Goal: Find specific page/section: Find specific page/section

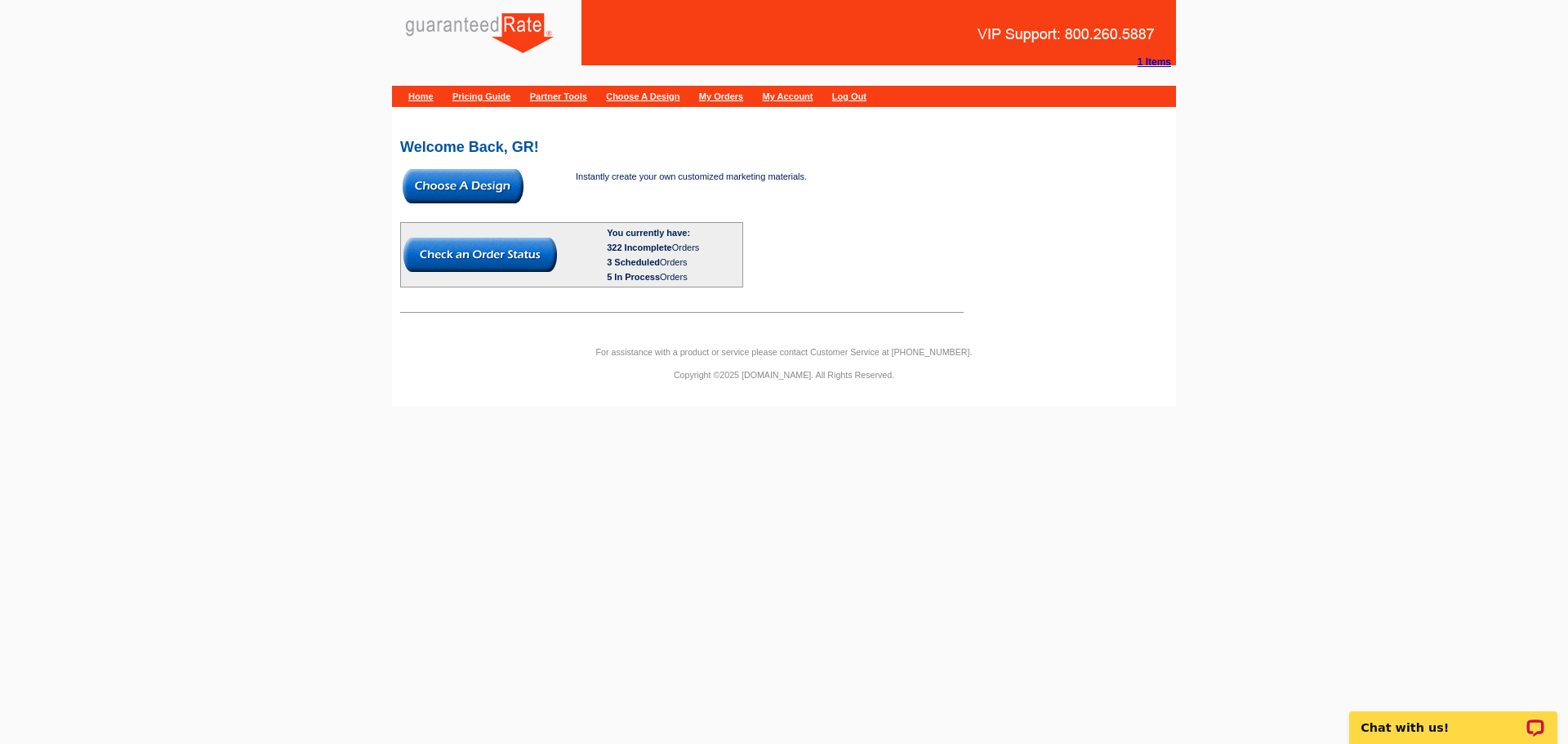
drag, startPoint x: 463, startPoint y: 180, endPoint x: 523, endPoint y: 194, distance: 61.6
click at [463, 180] on img at bounding box center [463, 186] width 121 height 35
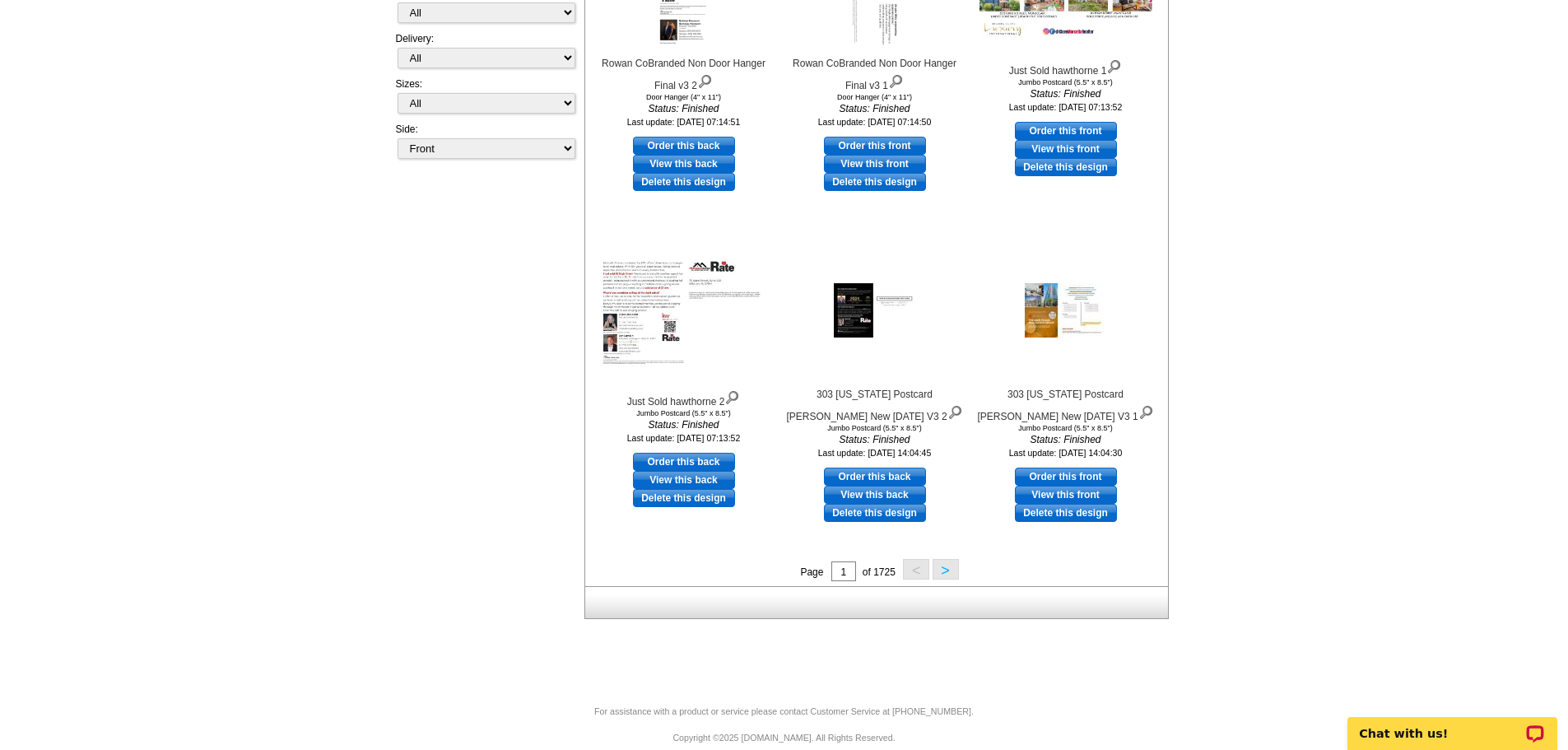
scroll to position [412, 0]
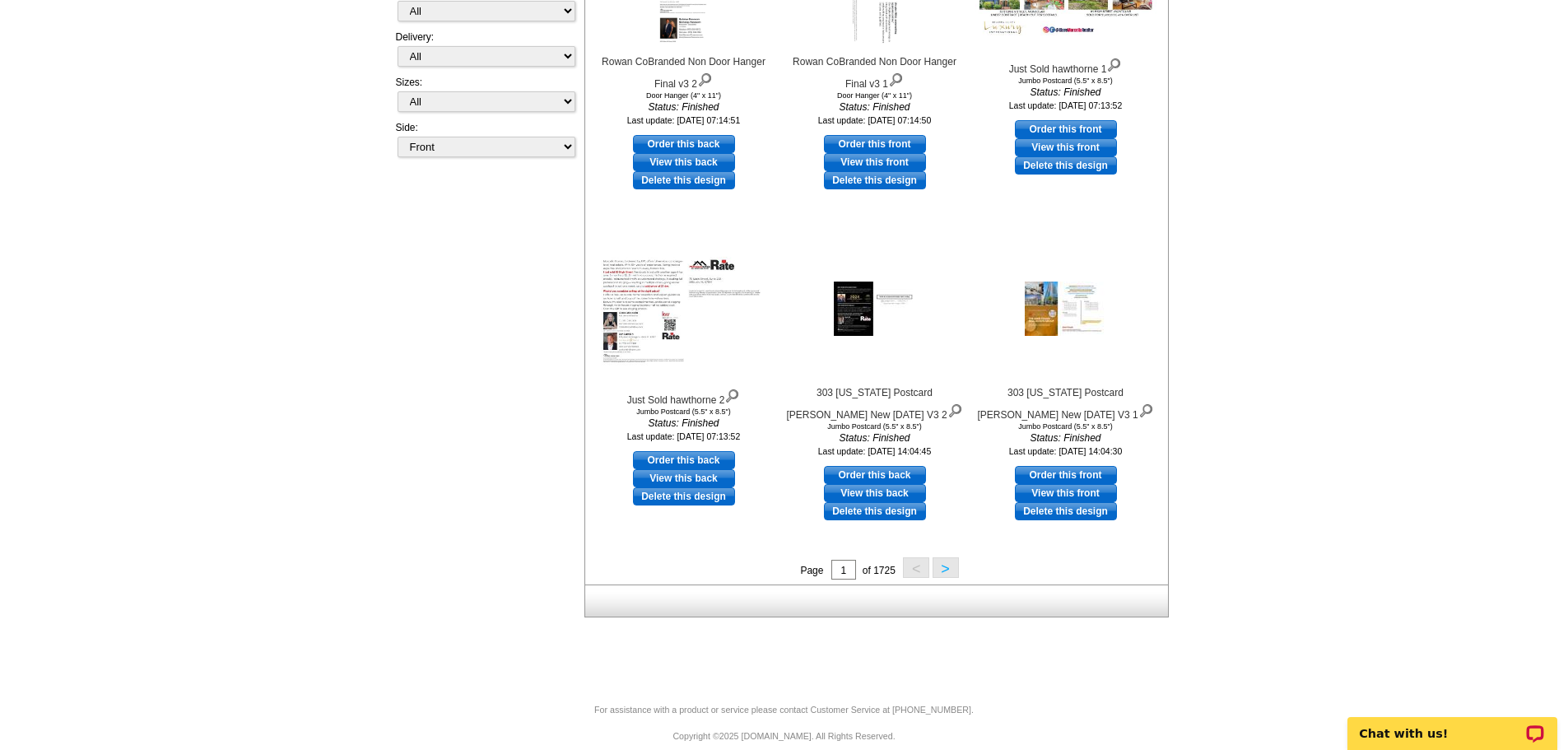
click at [950, 571] on button ">" at bounding box center [945, 566] width 26 height 20
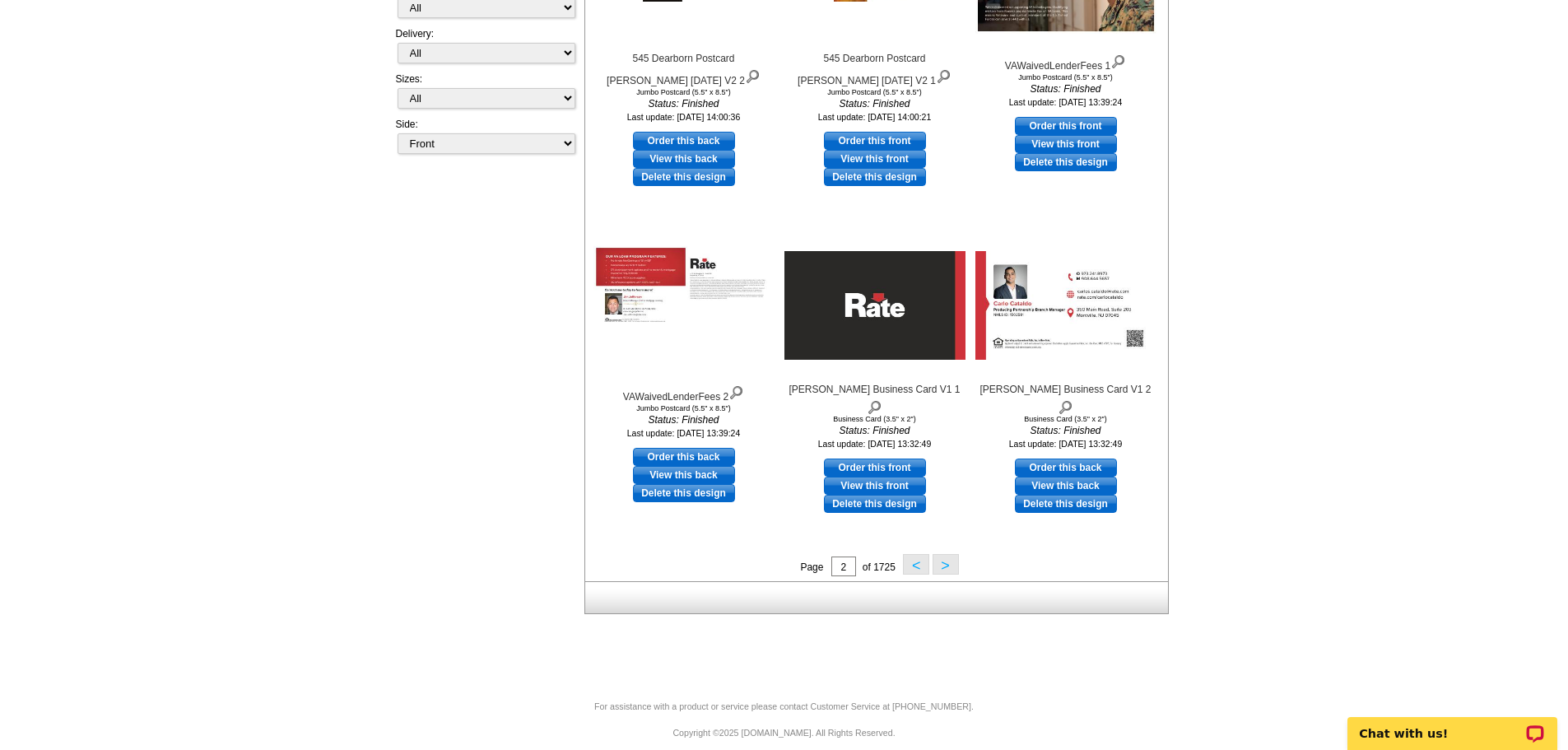
scroll to position [430, 0]
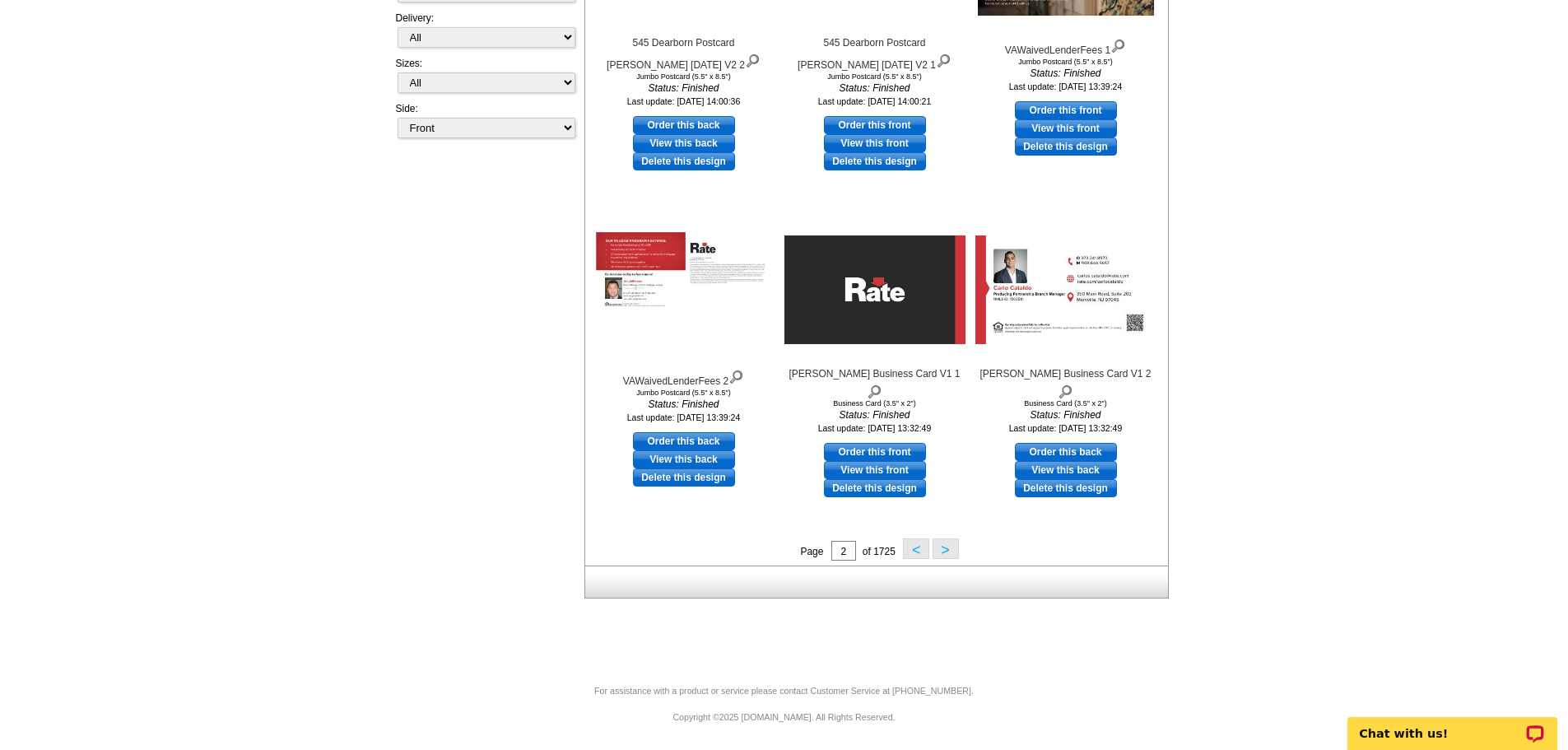
click at [948, 553] on button ">" at bounding box center [945, 548] width 26 height 20
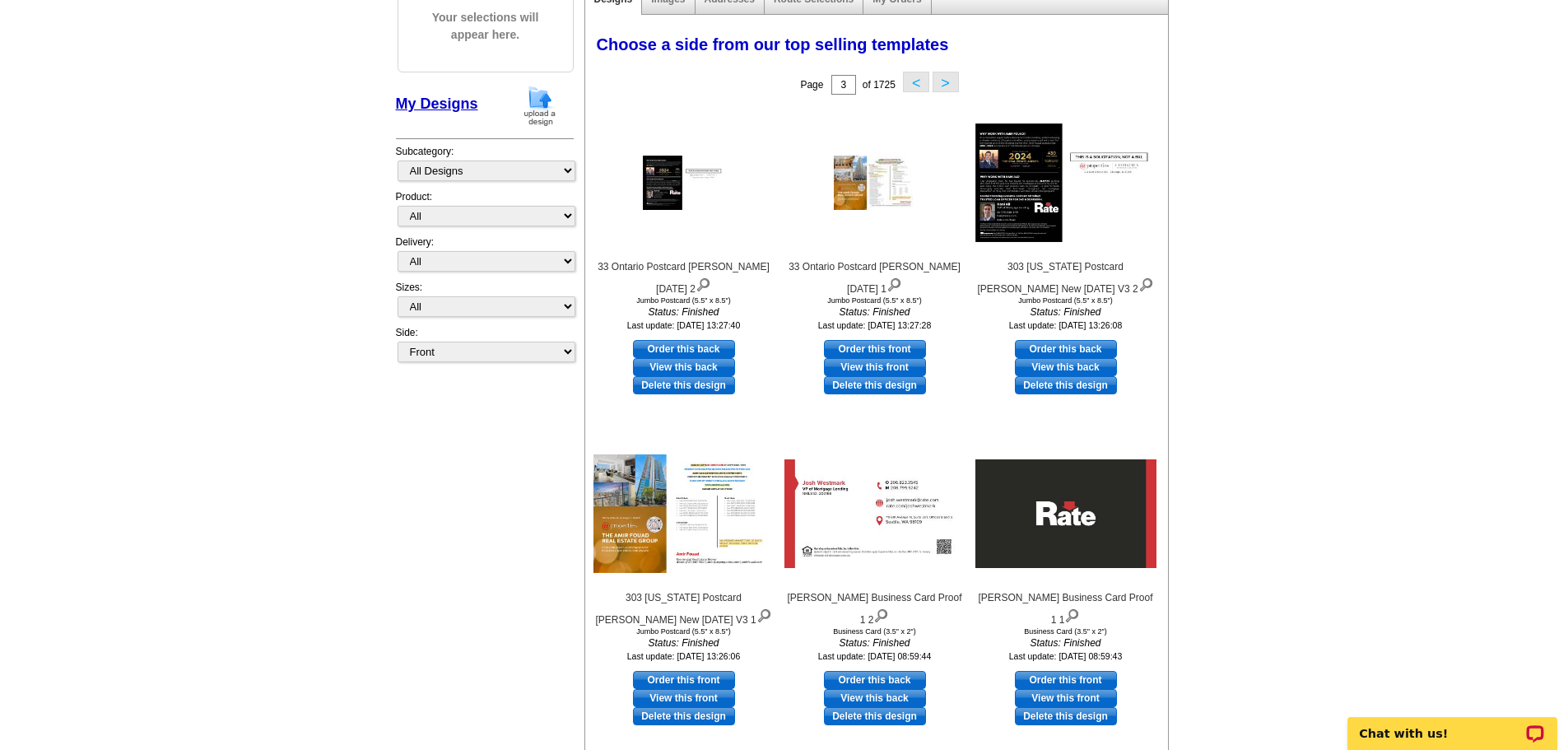
scroll to position [330, 0]
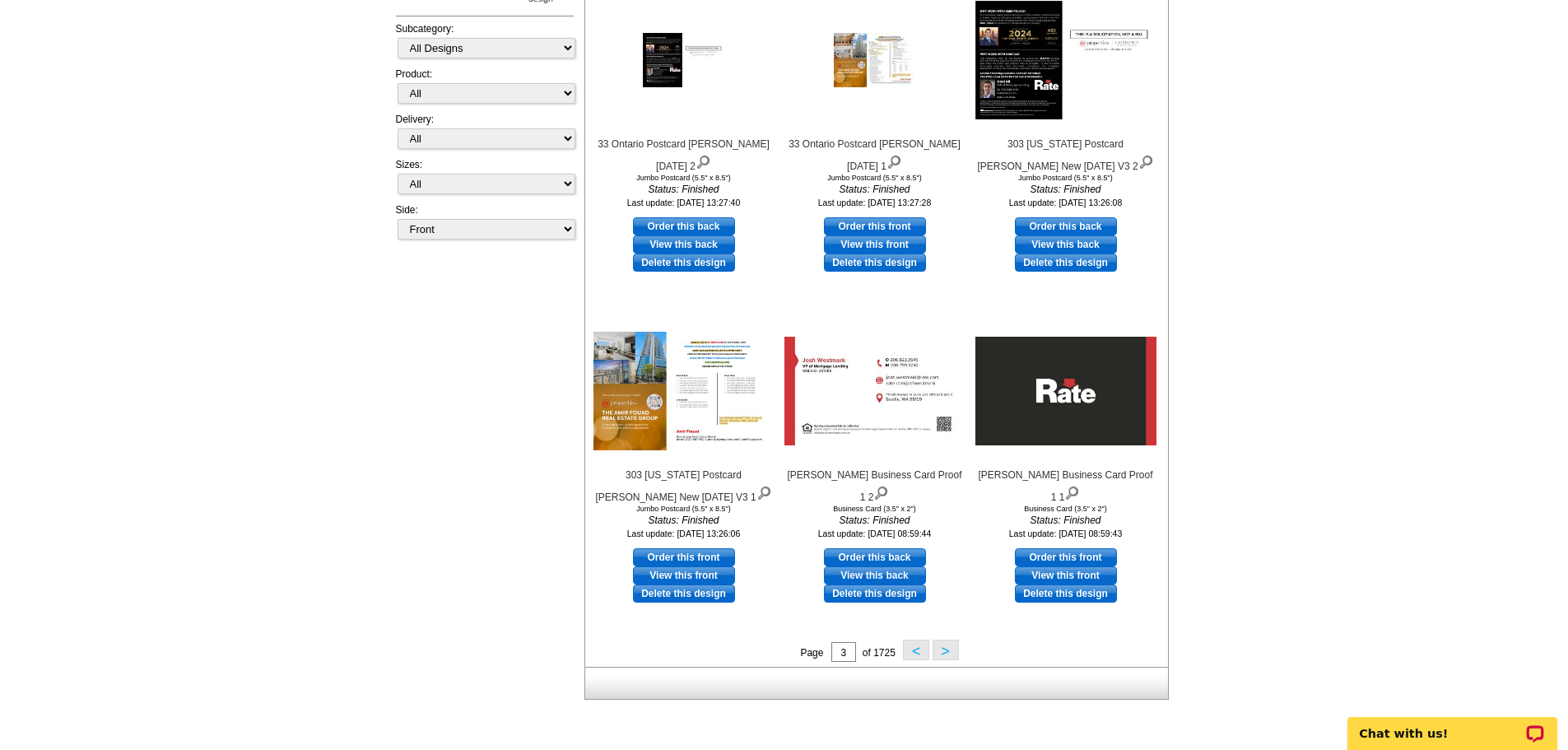
click at [949, 650] on button ">" at bounding box center [945, 649] width 26 height 20
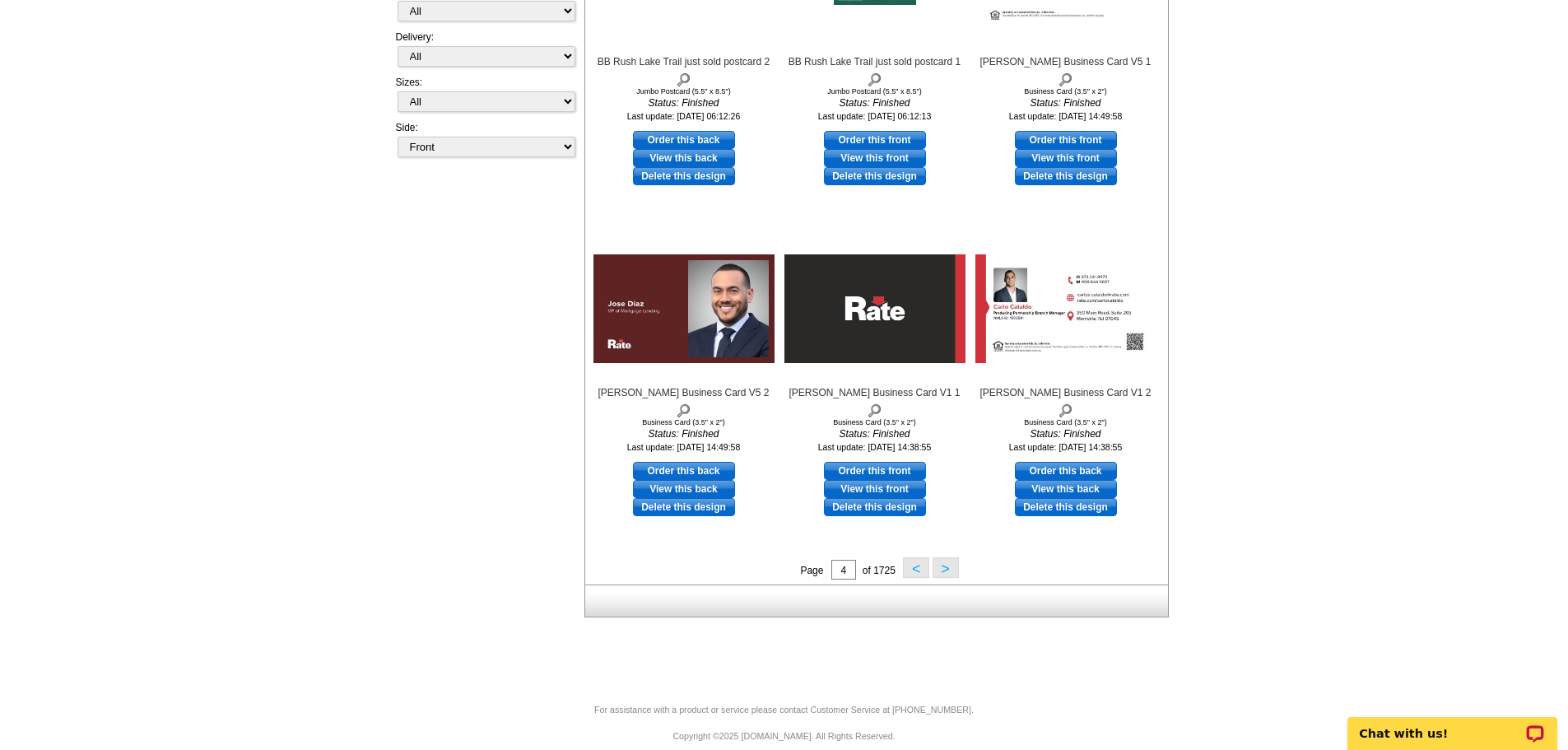
scroll to position [430, 0]
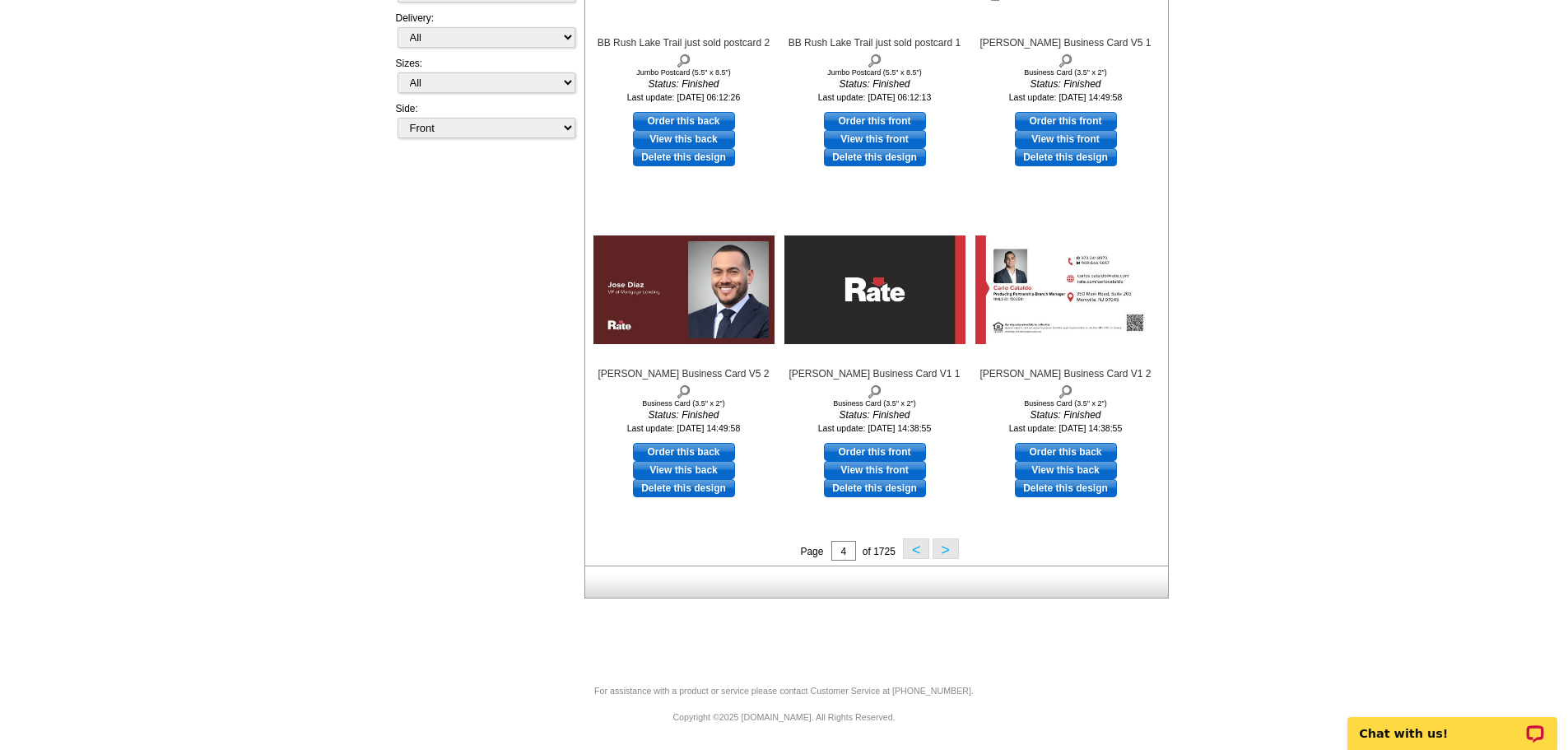
click at [947, 546] on button ">" at bounding box center [945, 548] width 26 height 20
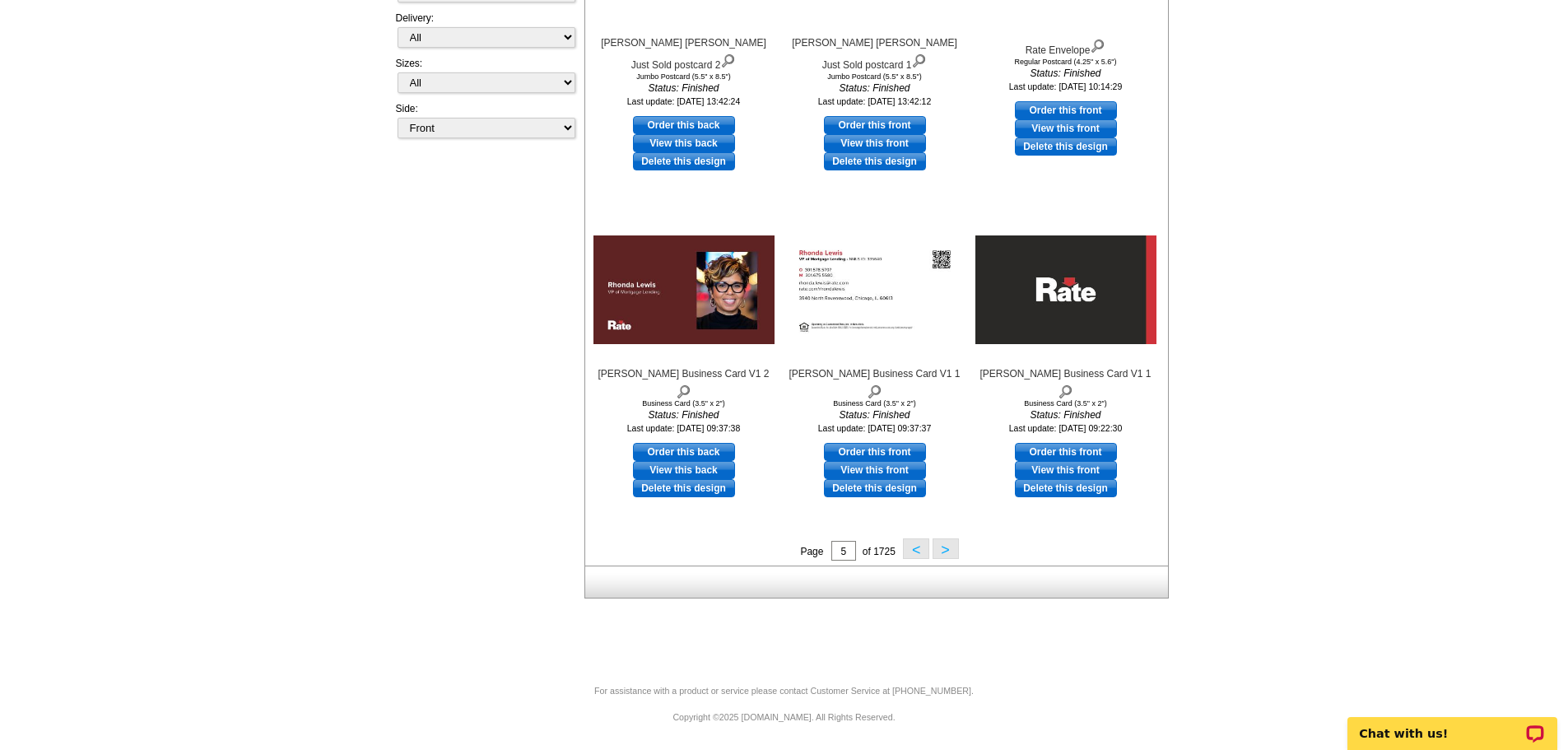
click at [945, 550] on button ">" at bounding box center [945, 548] width 26 height 20
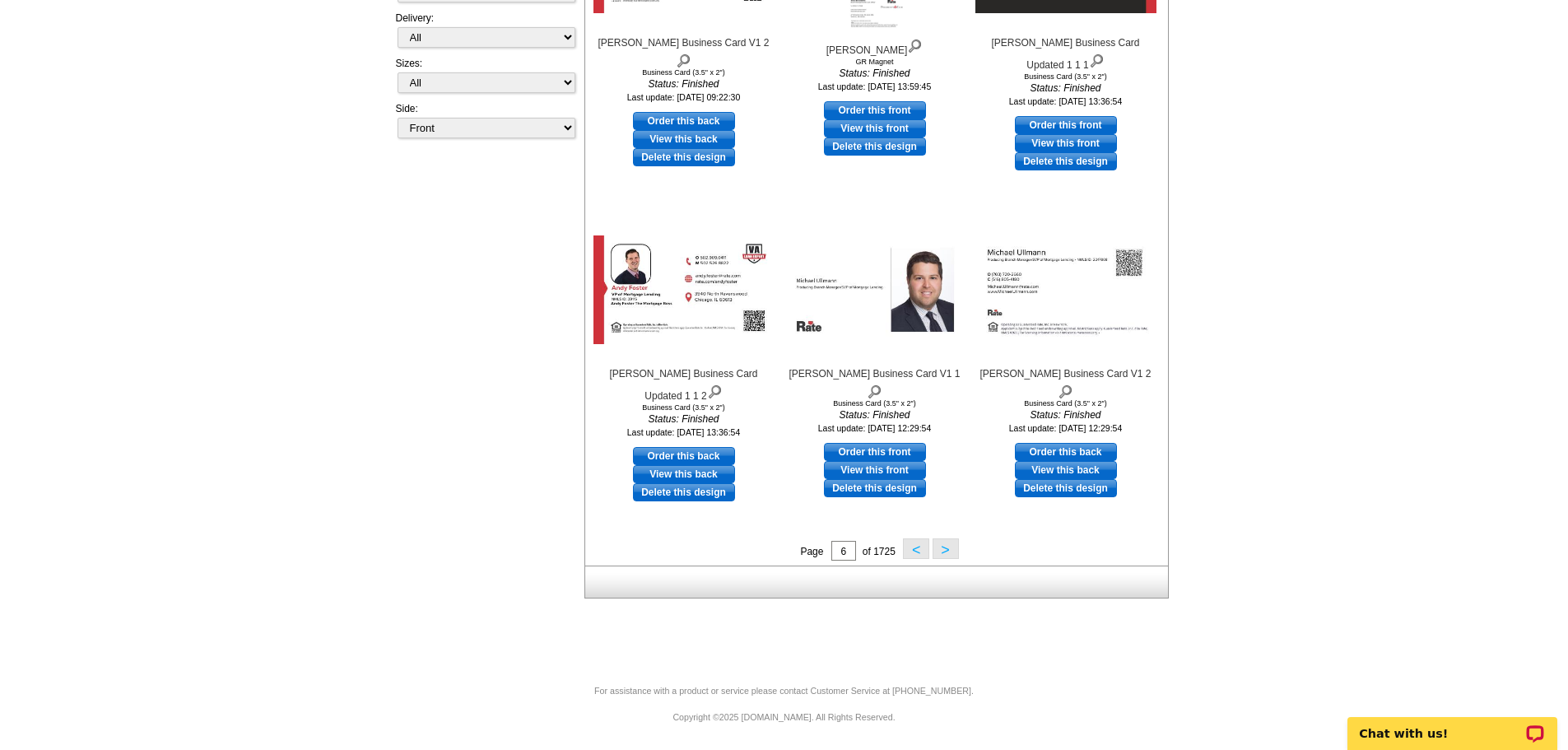
click at [944, 550] on button ">" at bounding box center [945, 548] width 26 height 20
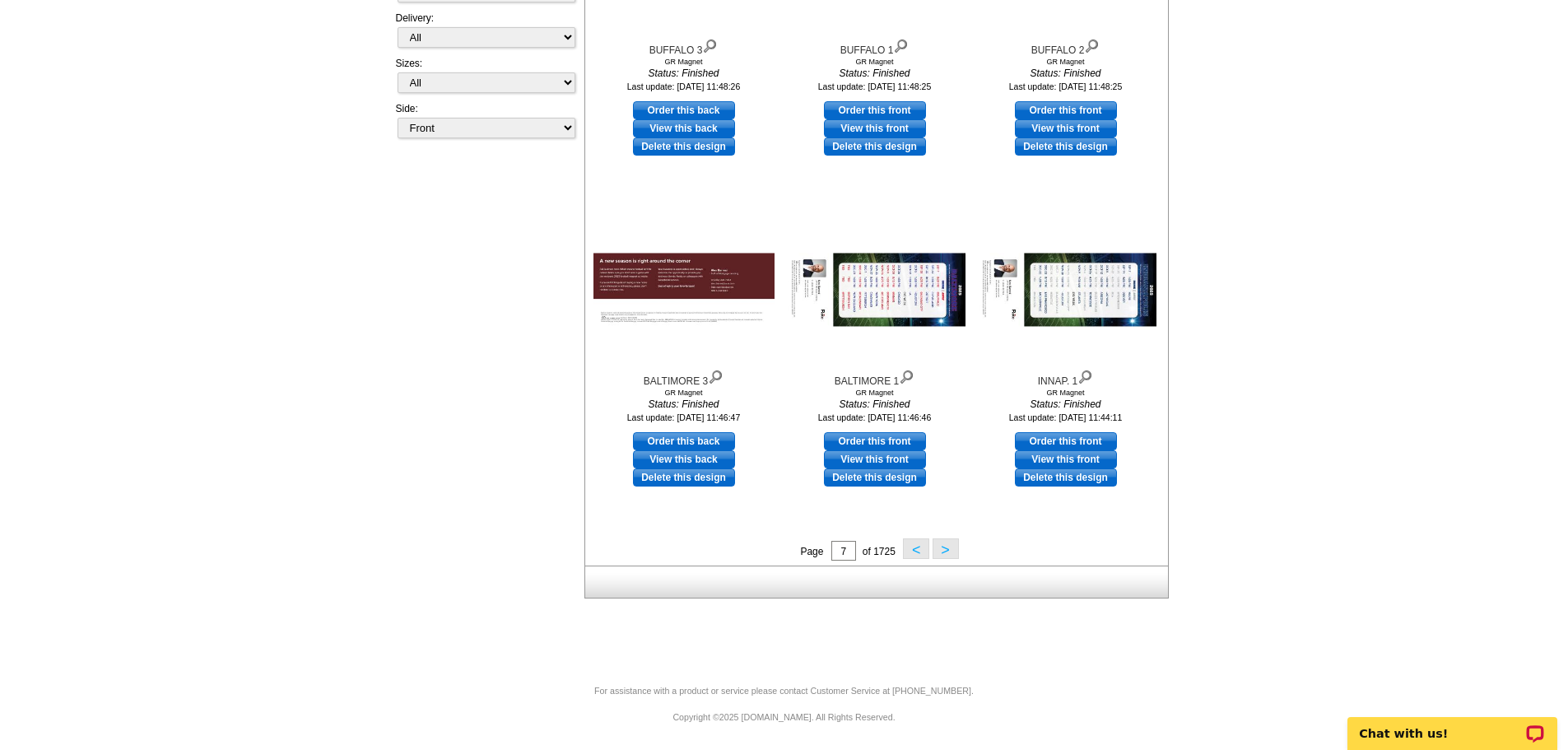
click at [957, 552] on button ">" at bounding box center [945, 548] width 26 height 20
drag, startPoint x: 947, startPoint y: 554, endPoint x: 967, endPoint y: 540, distance: 24.4
click at [947, 554] on button ">" at bounding box center [945, 548] width 26 height 20
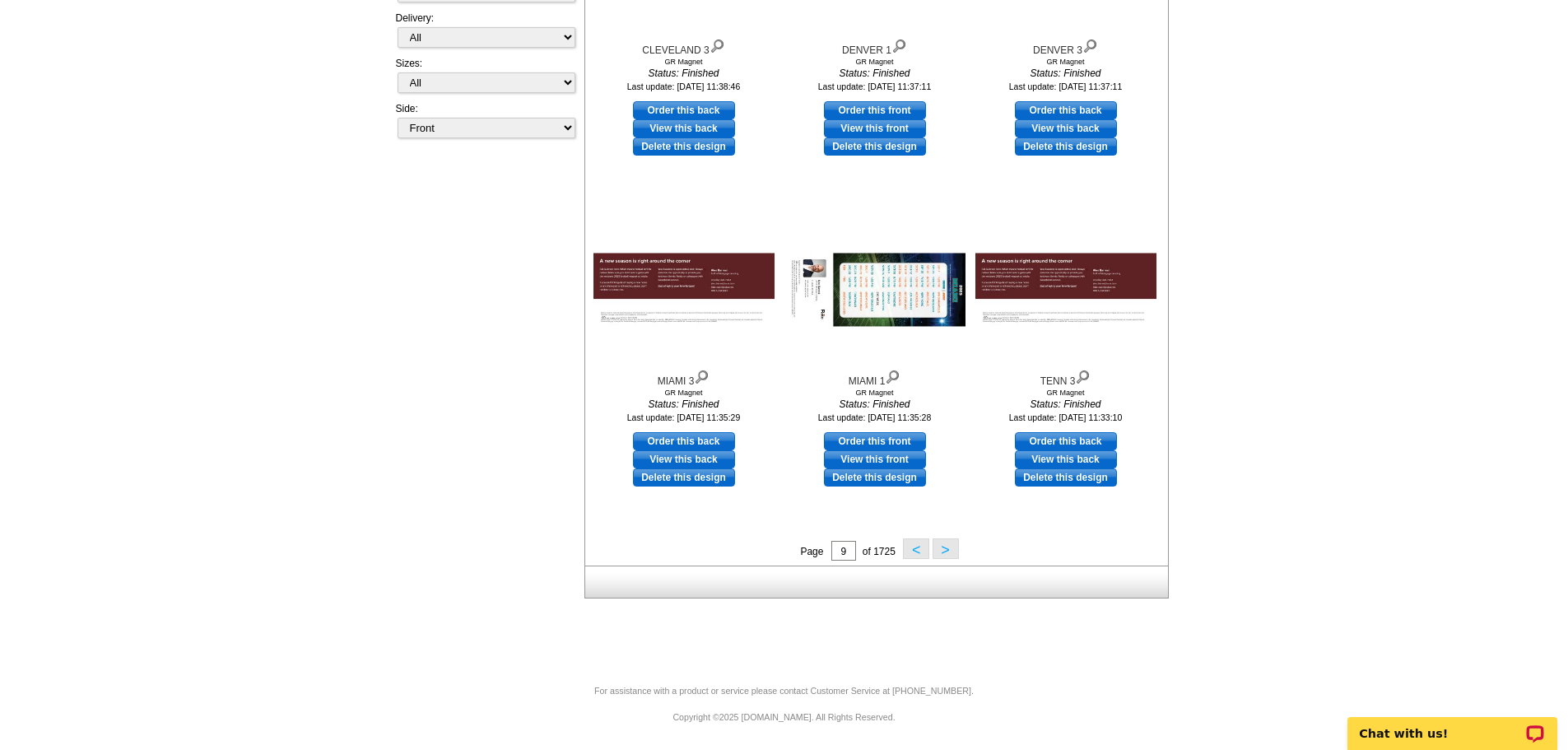
click at [948, 552] on button ">" at bounding box center [945, 548] width 26 height 20
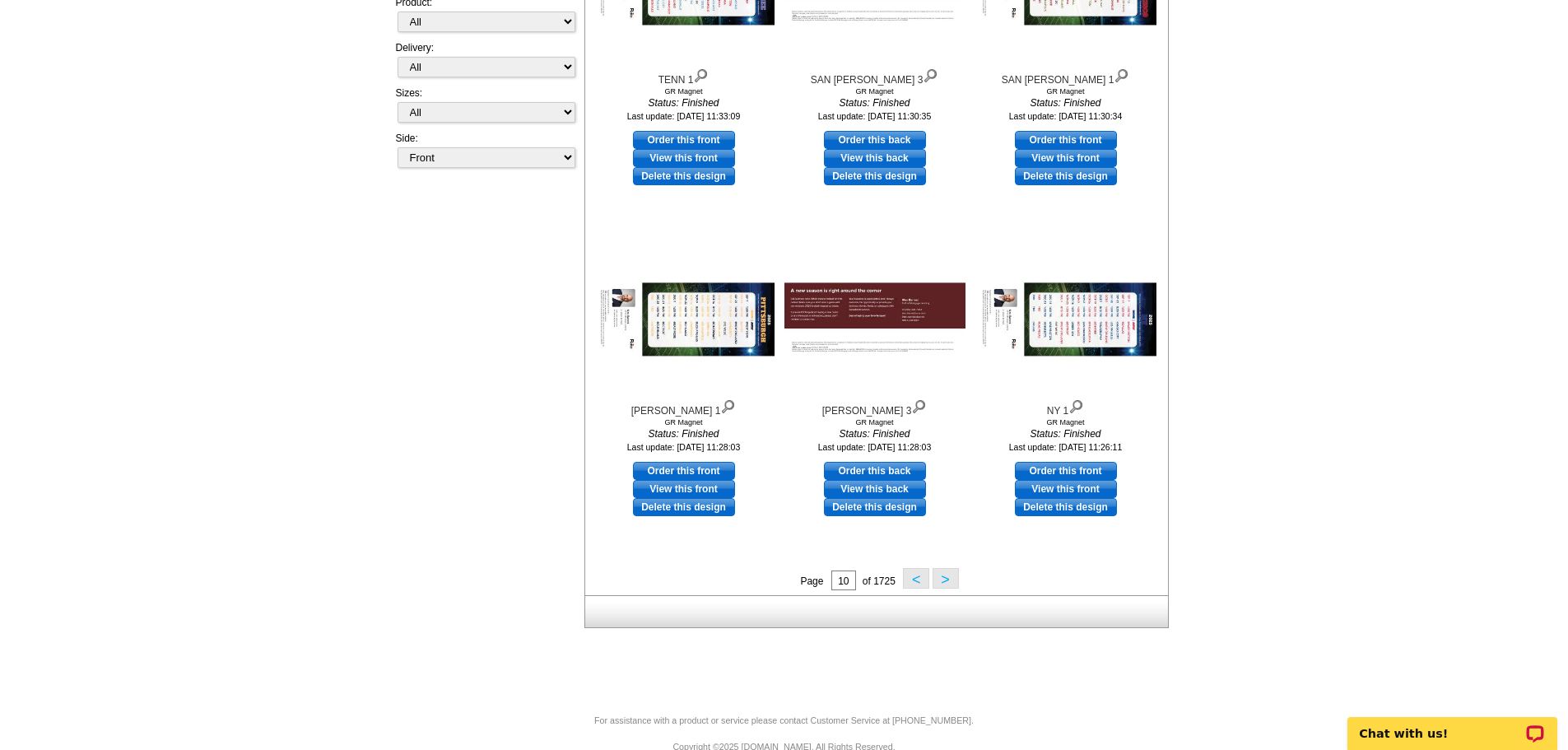
scroll to position [412, 0]
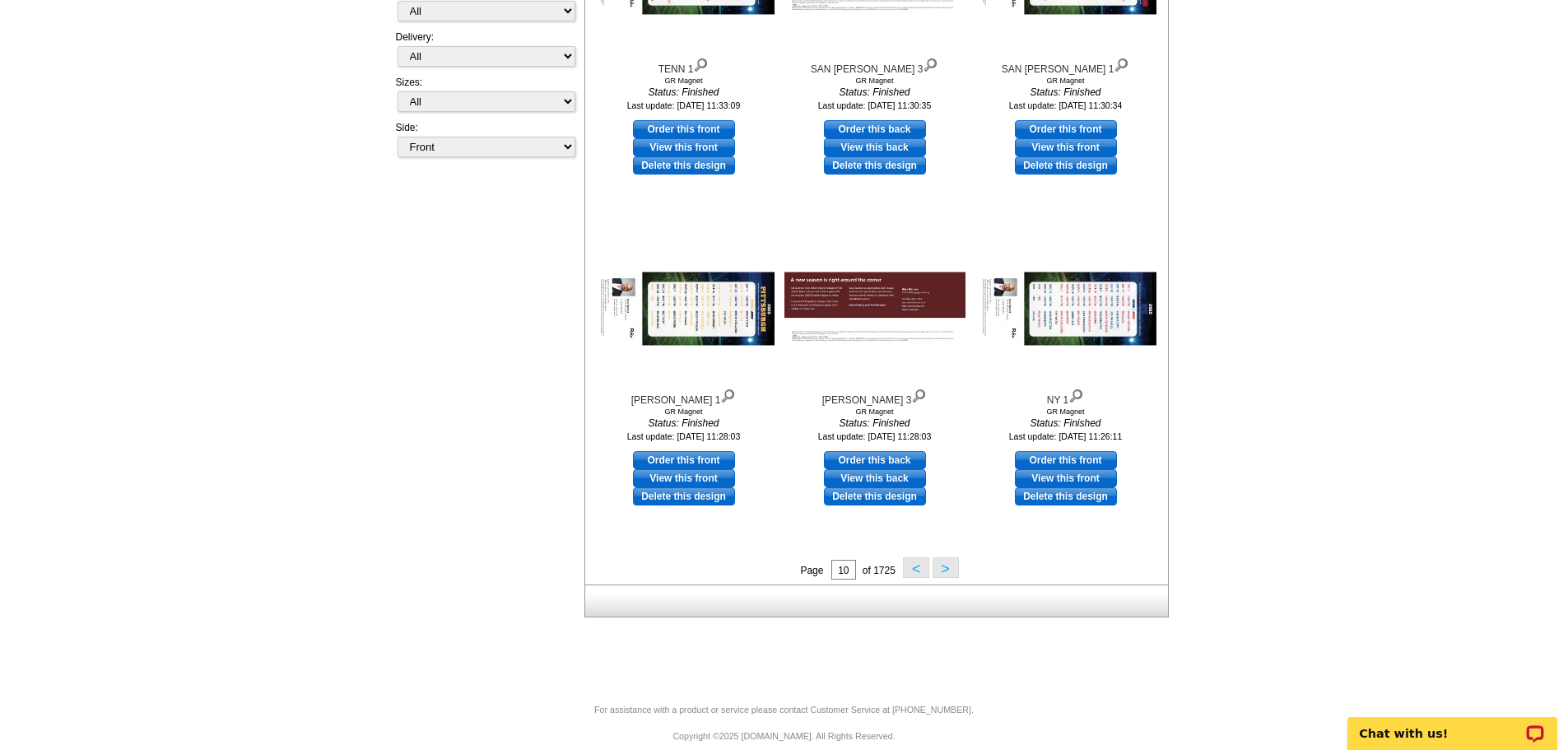
click at [950, 562] on button ">" at bounding box center [945, 566] width 26 height 20
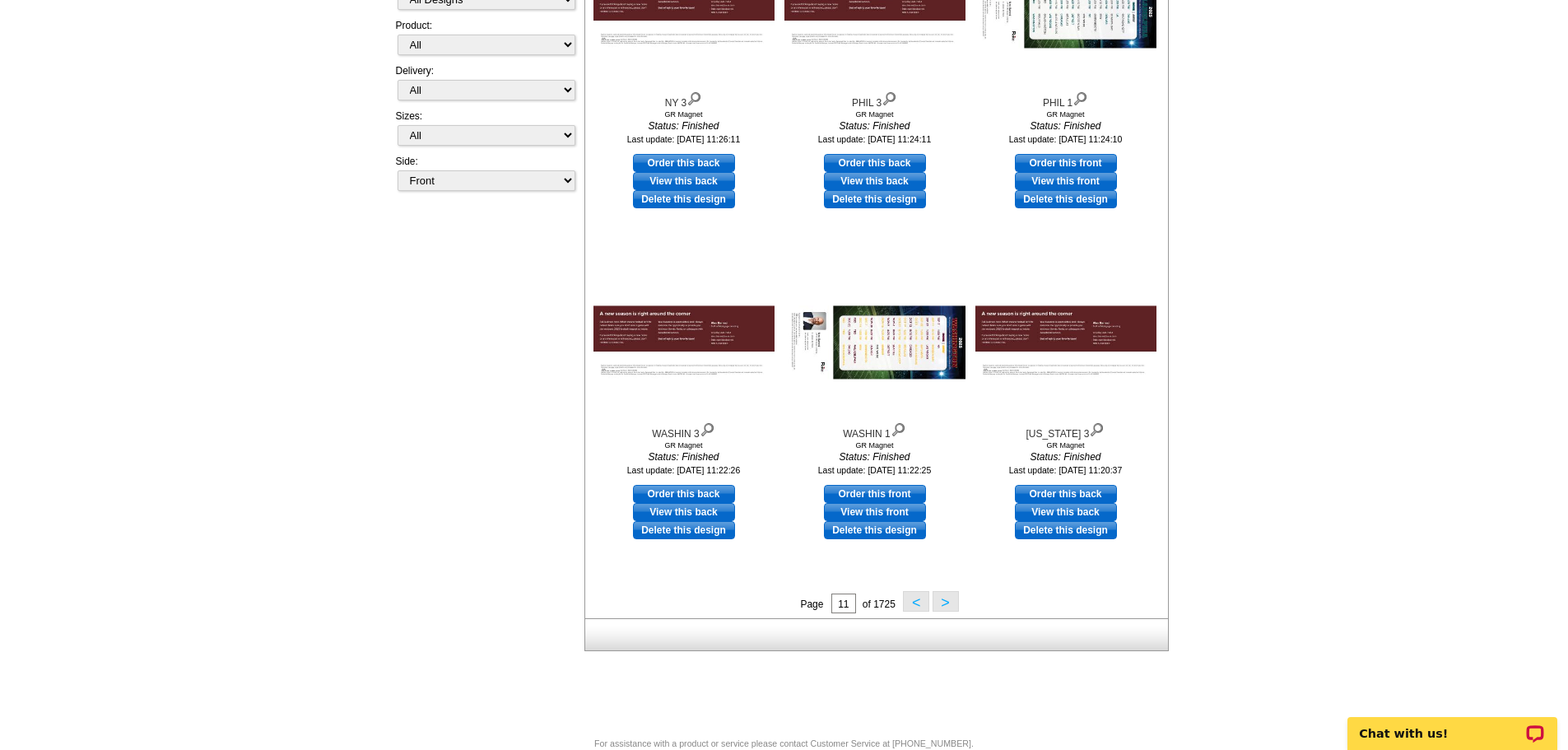
scroll to position [430, 0]
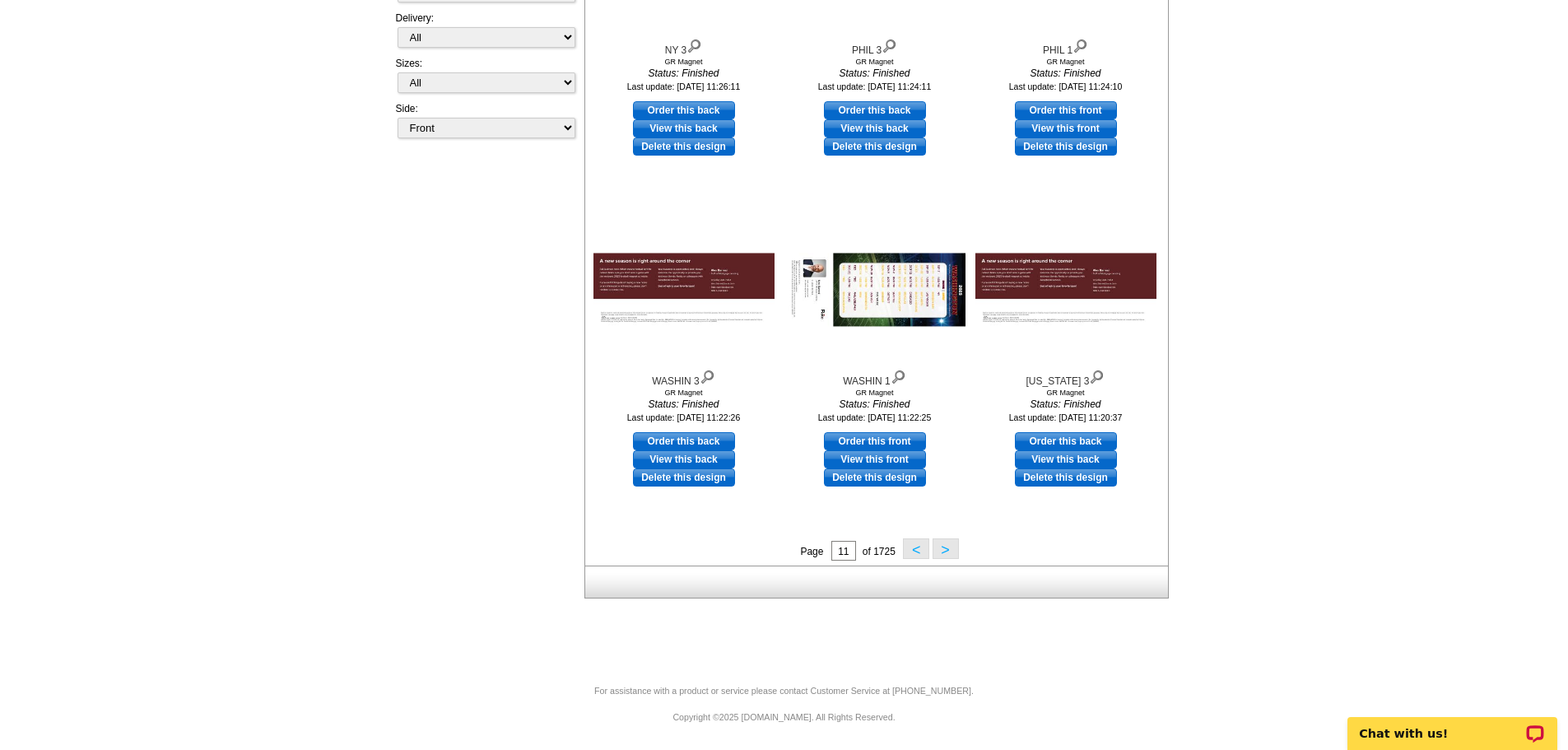
click at [944, 549] on button ">" at bounding box center [945, 548] width 26 height 20
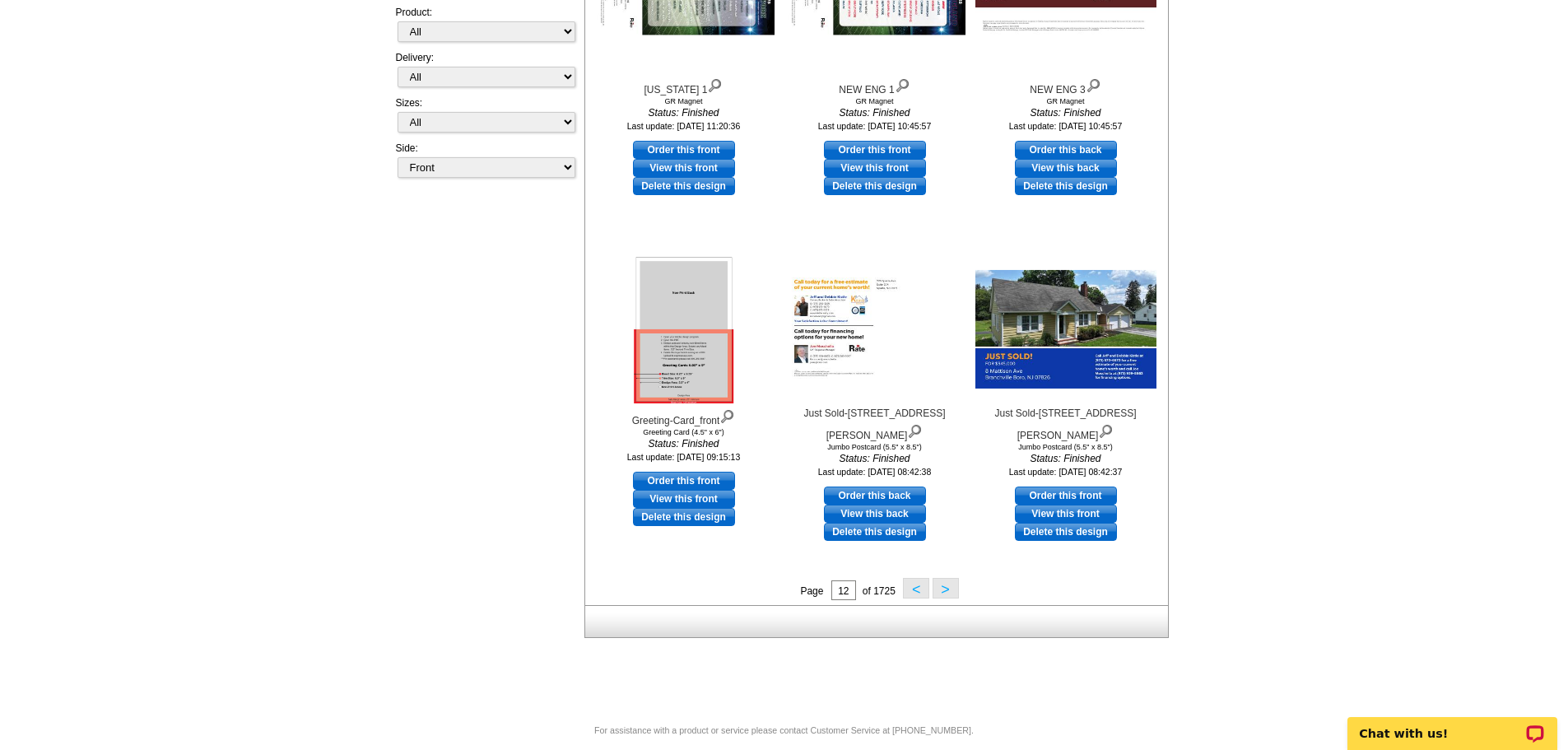
scroll to position [412, 0]
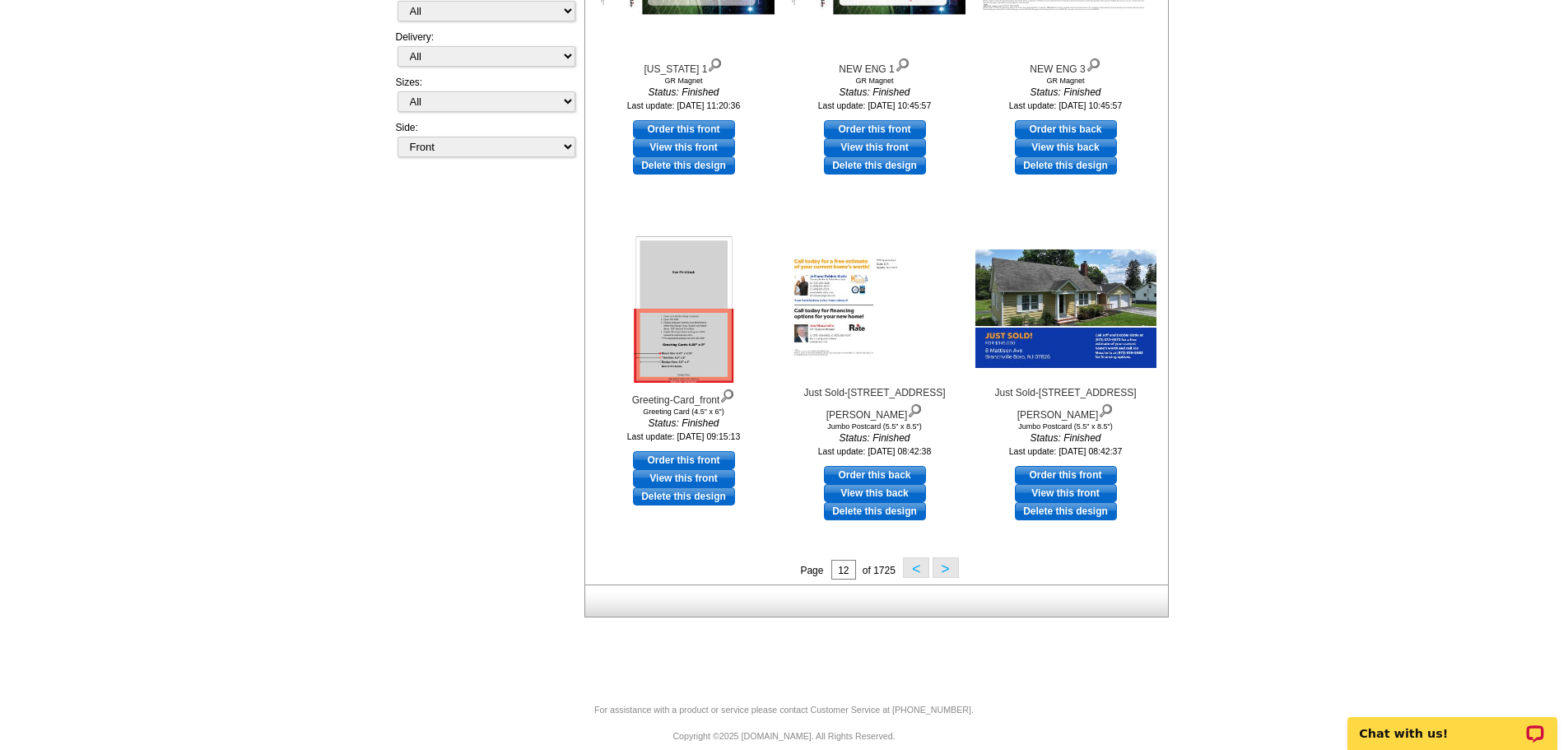
click at [946, 567] on button ">" at bounding box center [945, 566] width 26 height 20
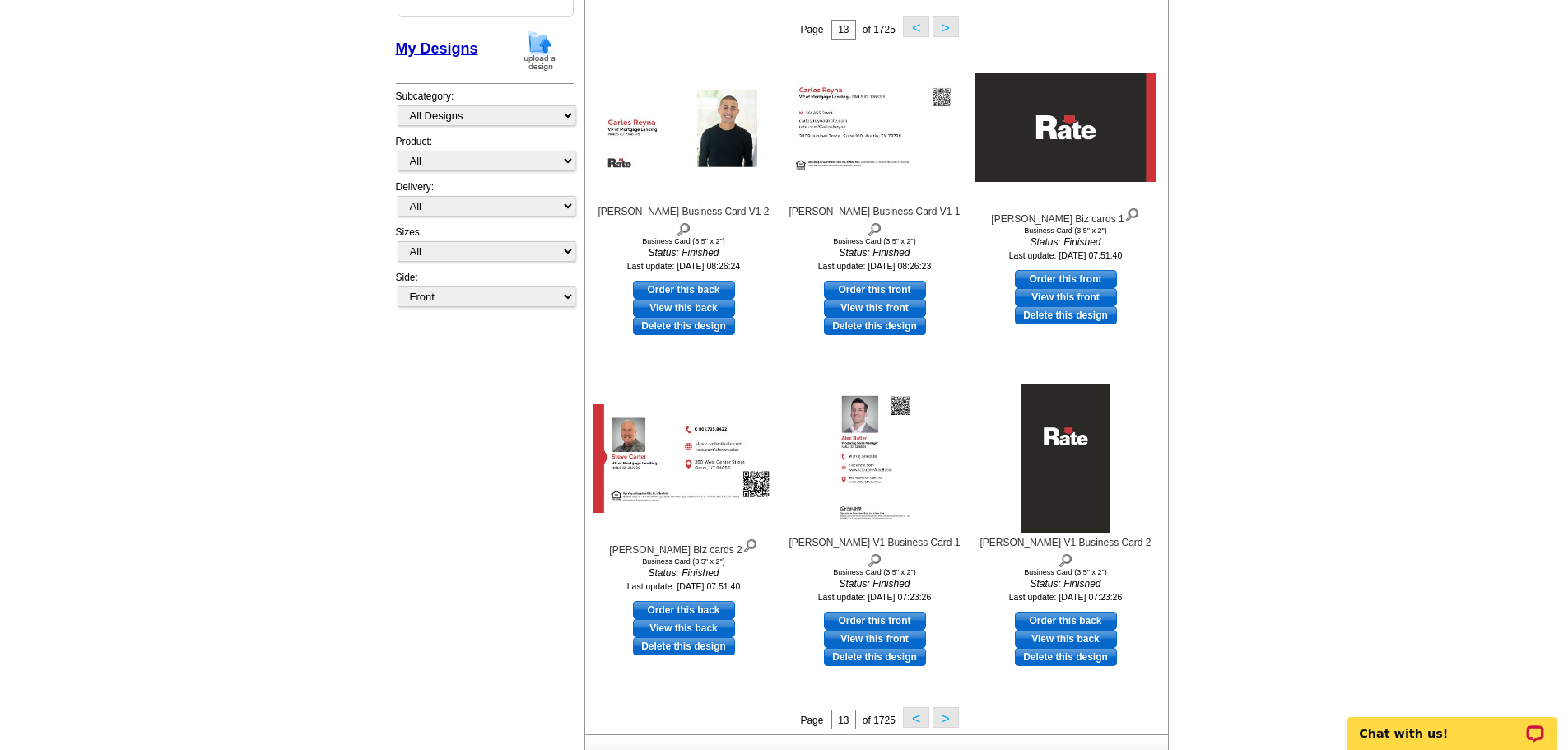
scroll to position [330, 0]
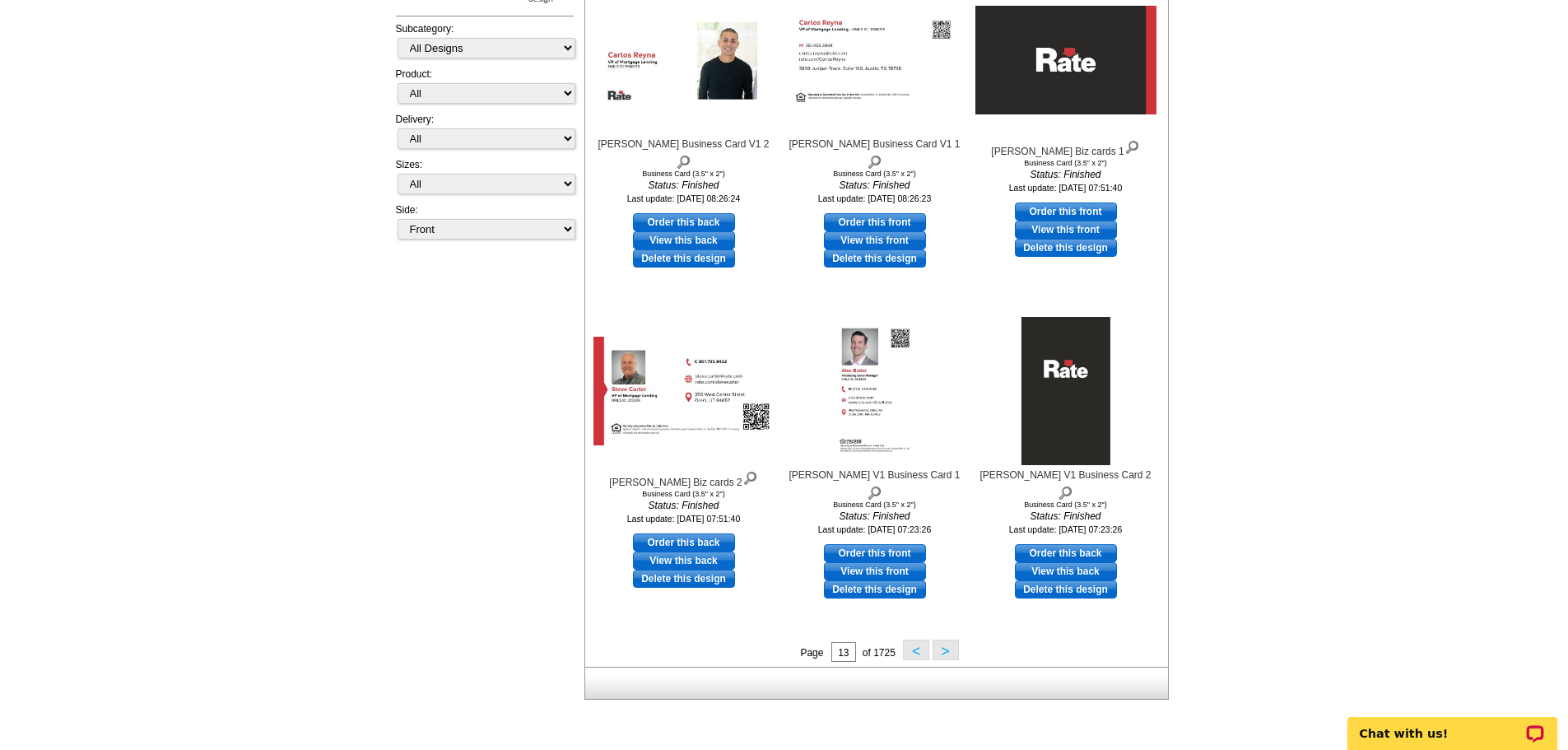
click at [943, 646] on button ">" at bounding box center [945, 649] width 26 height 20
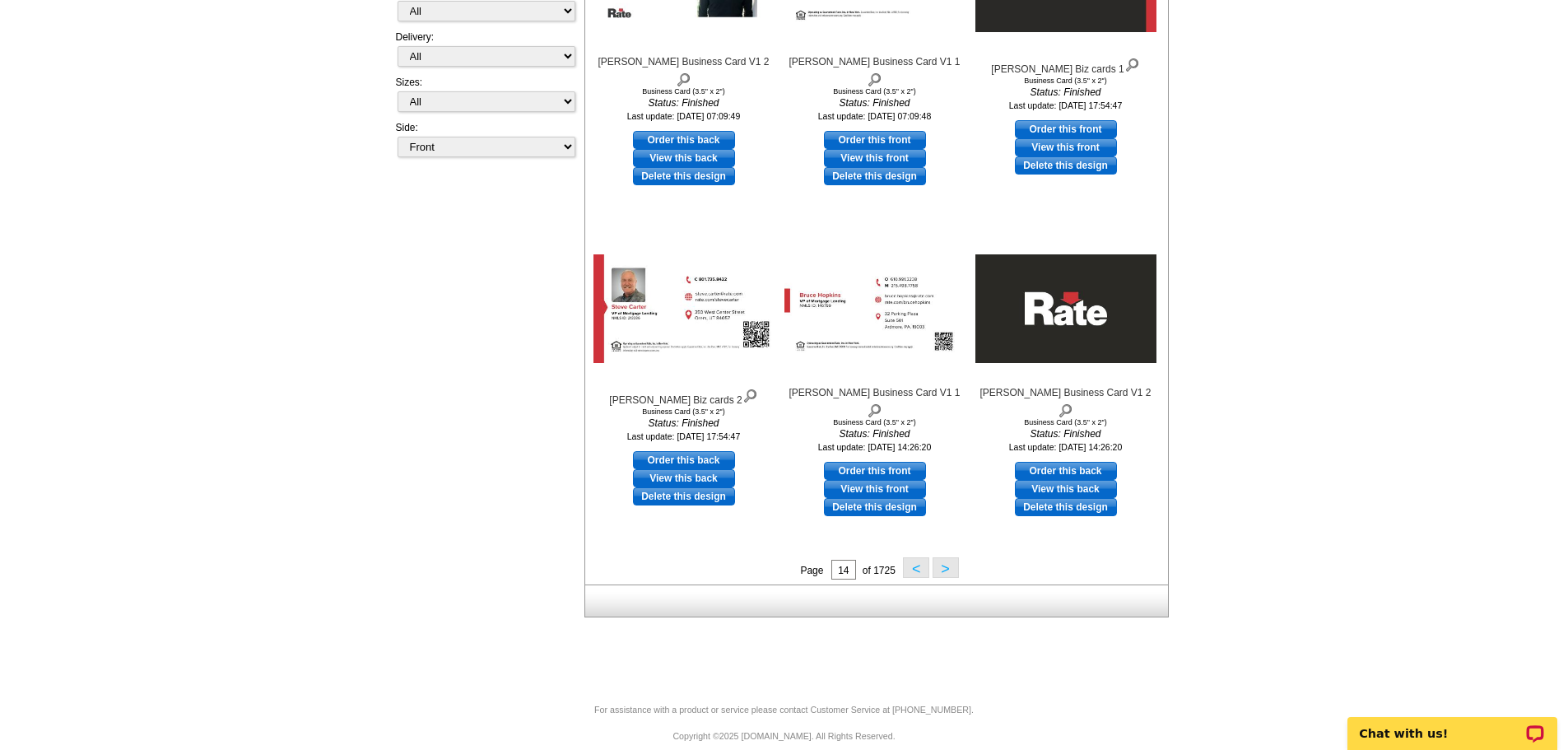
scroll to position [430, 0]
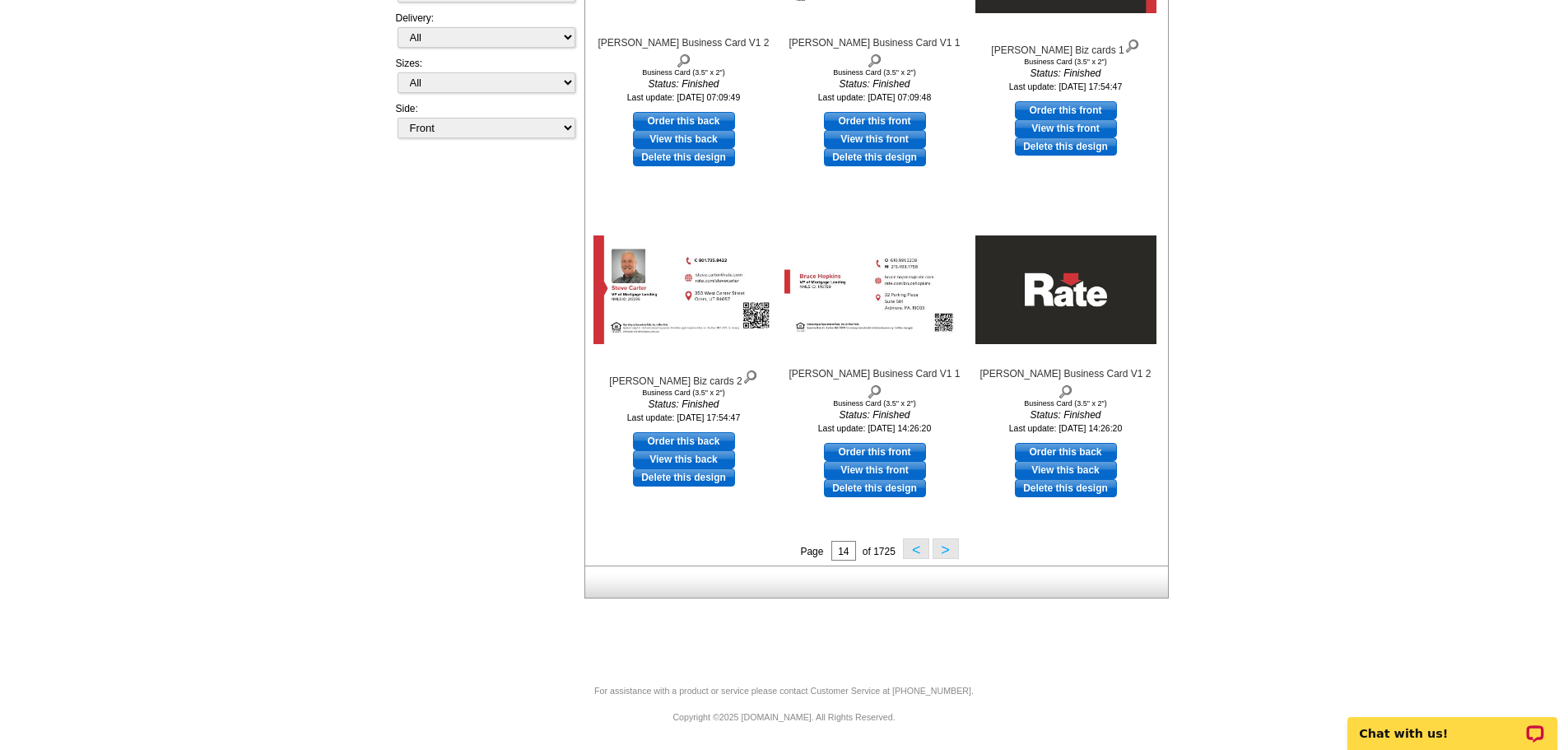
click at [944, 555] on button ">" at bounding box center [945, 548] width 26 height 20
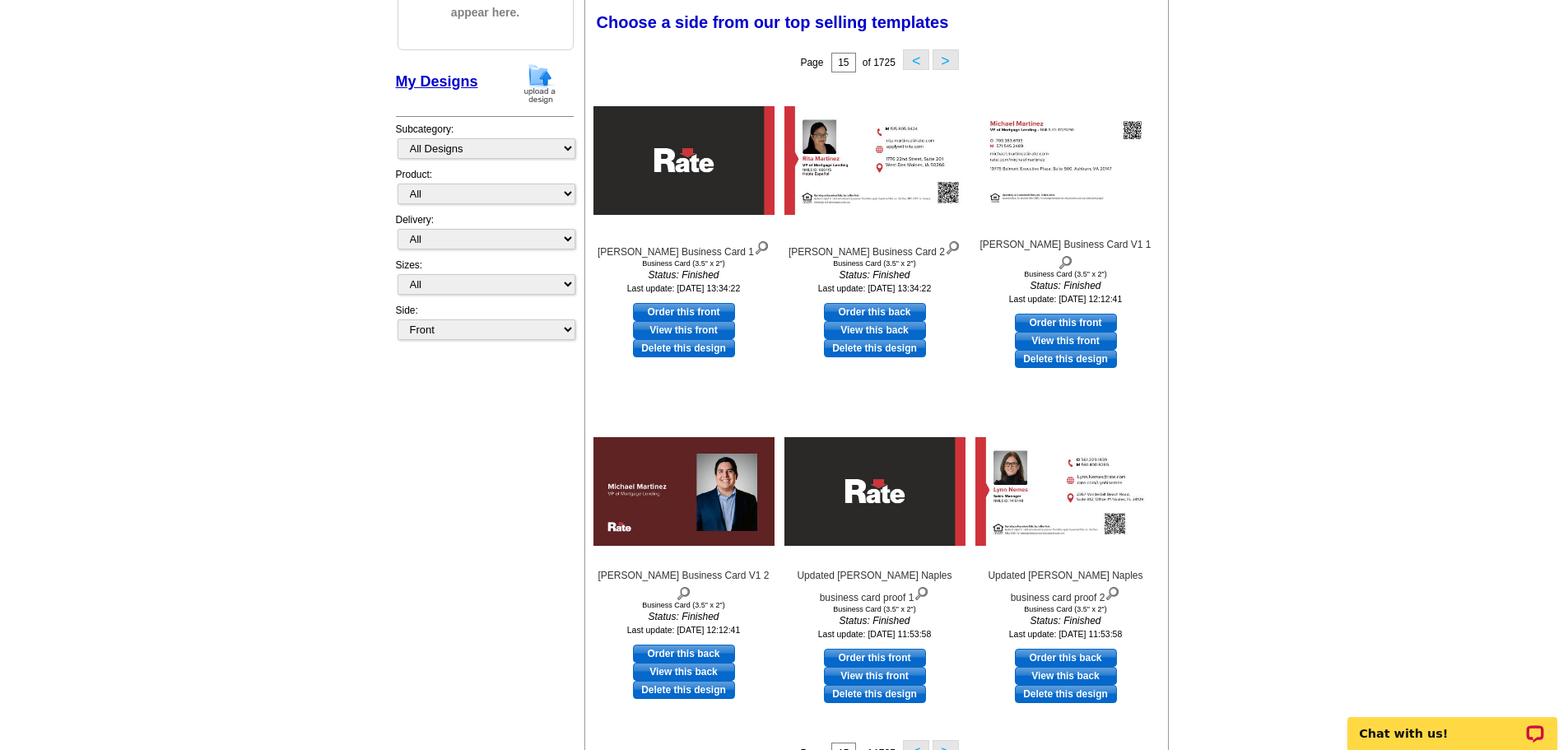
scroll to position [412, 0]
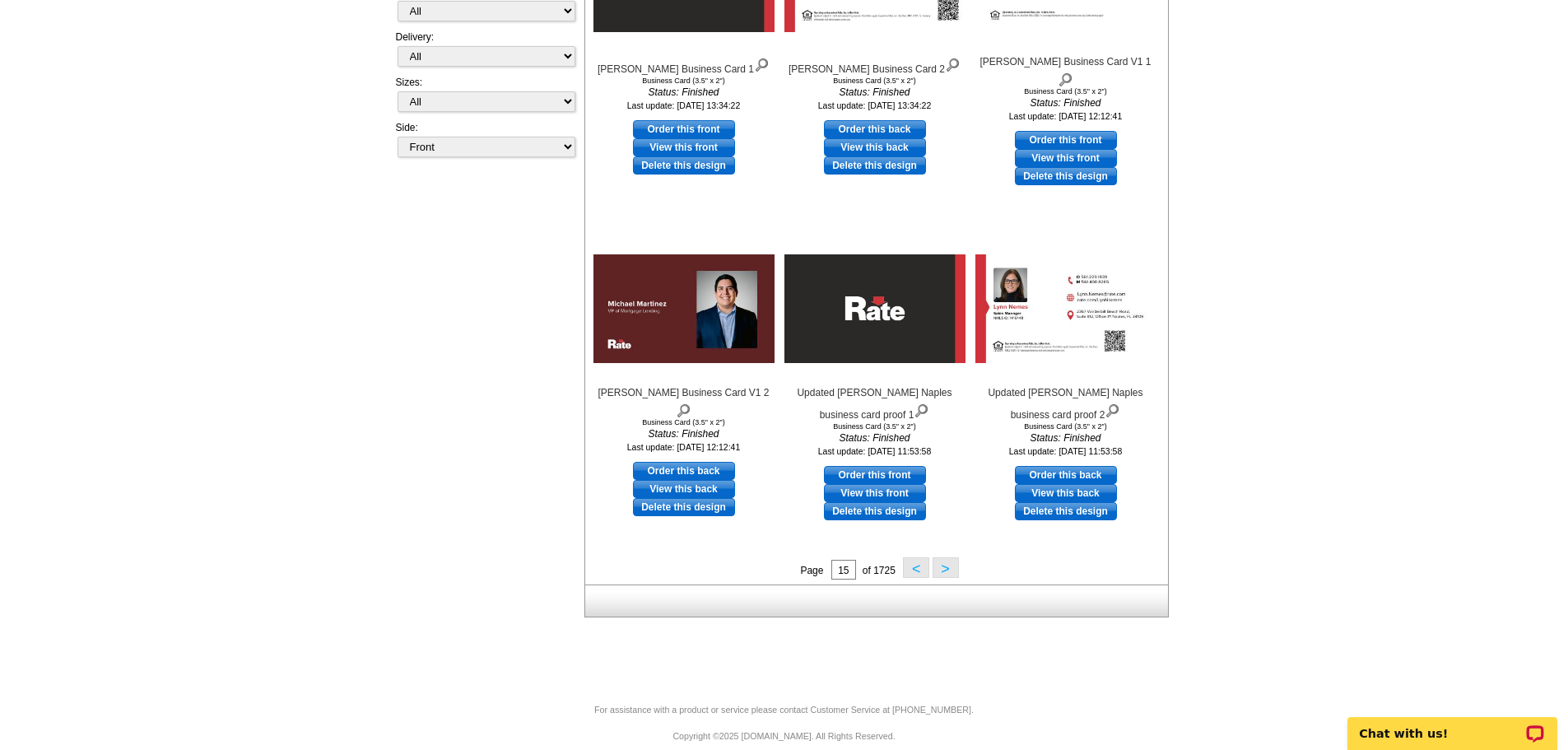
click at [951, 566] on button ">" at bounding box center [945, 566] width 26 height 20
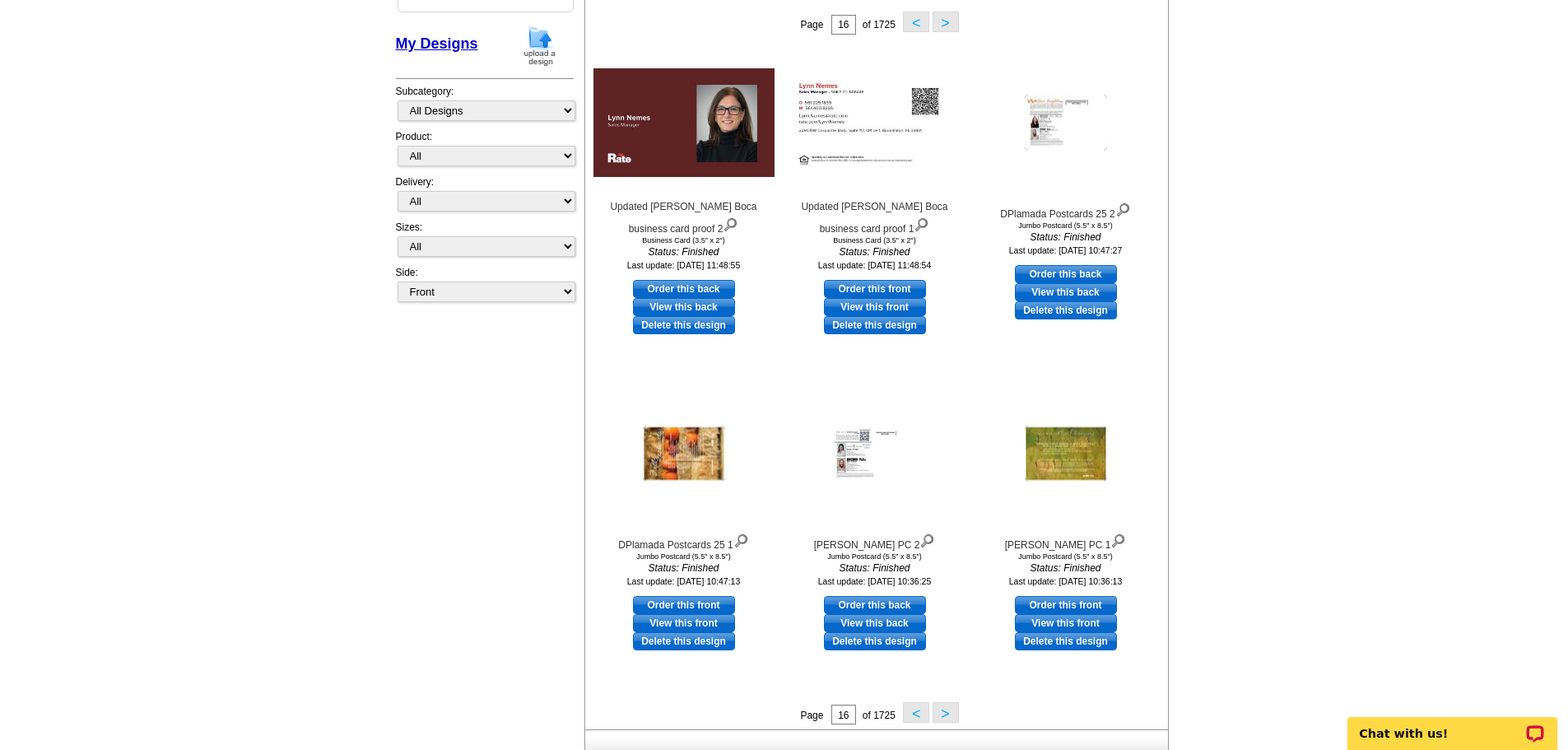
scroll to position [330, 0]
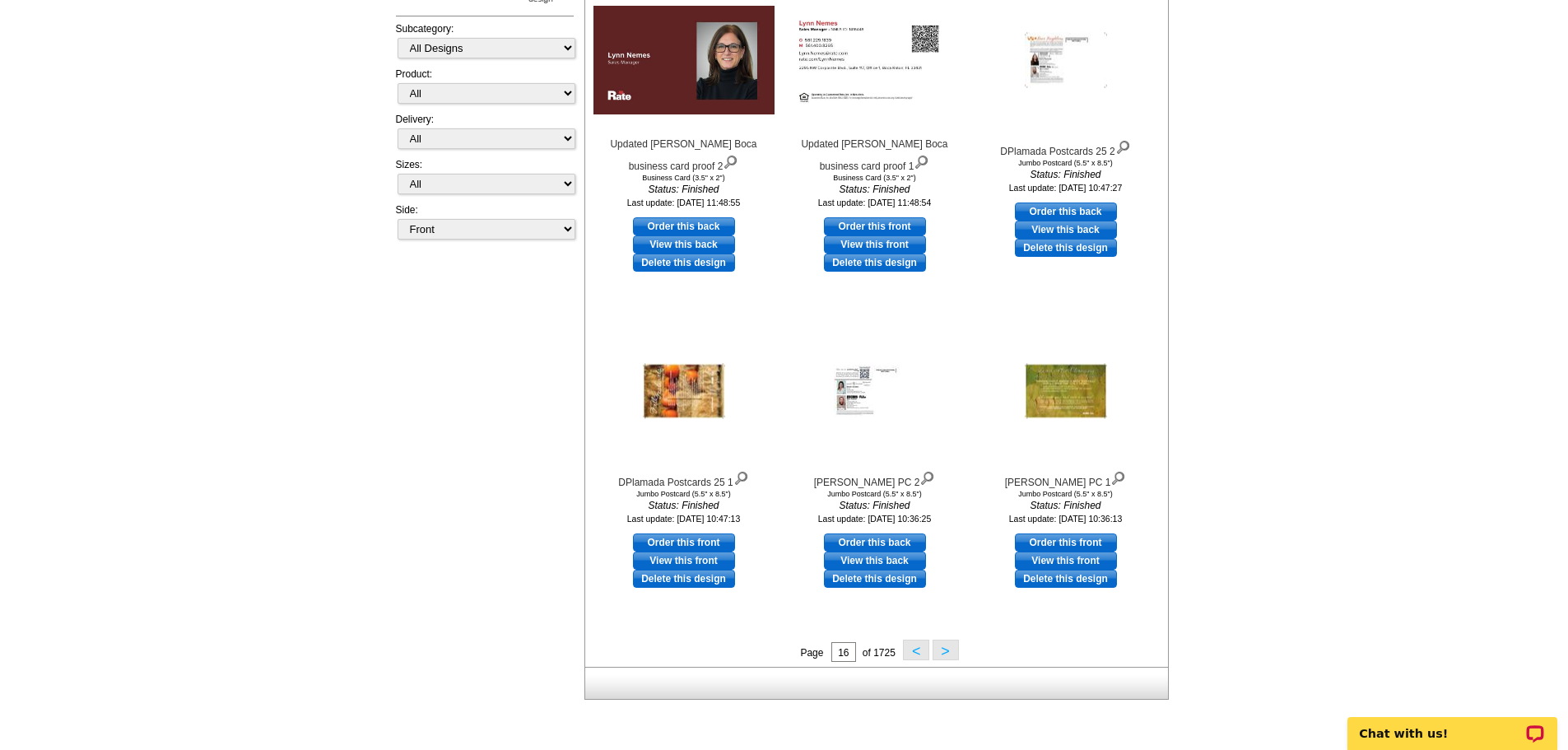
click at [954, 650] on button ">" at bounding box center [945, 649] width 26 height 20
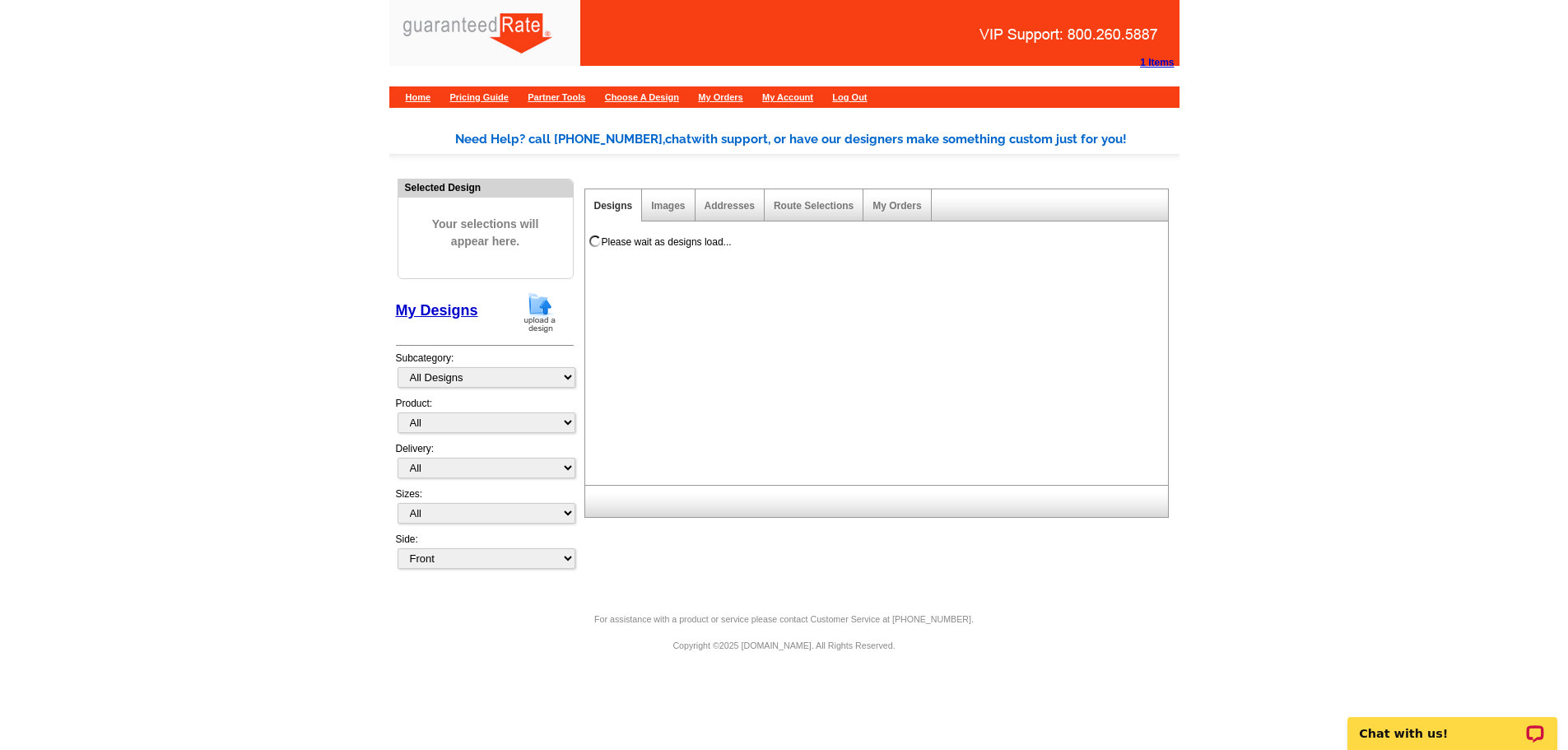
scroll to position [0, 0]
